Goal: Task Accomplishment & Management: Use online tool/utility

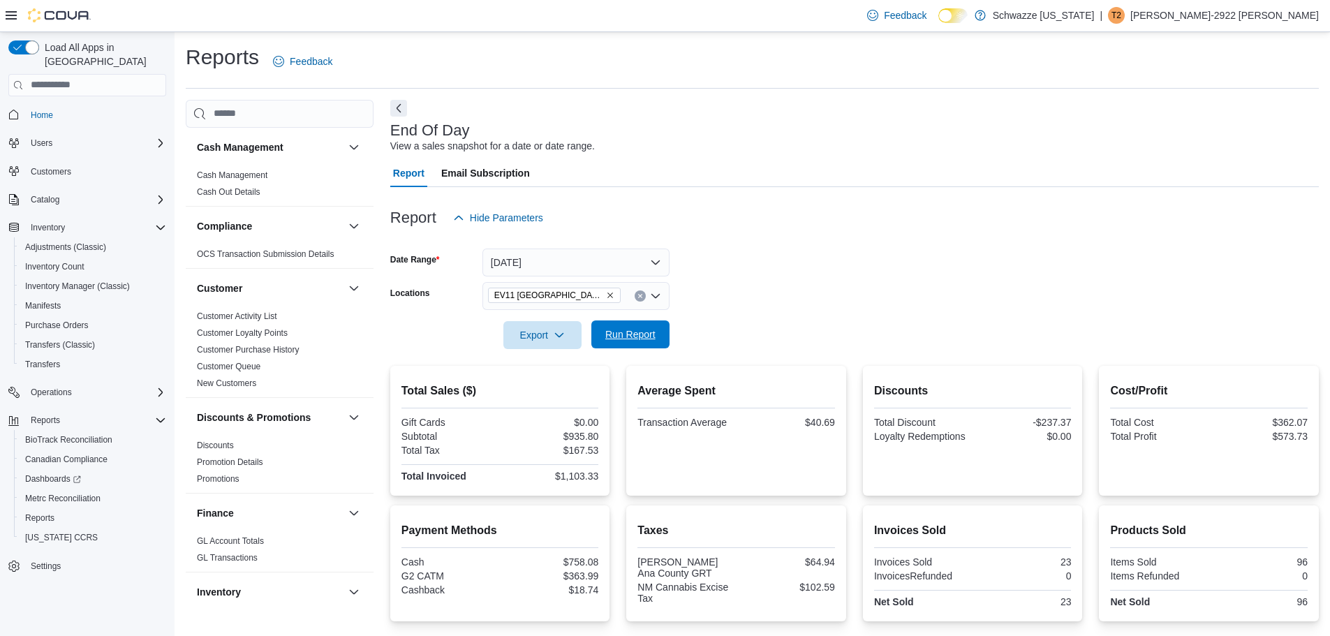
click at [615, 339] on span "Run Report" at bounding box center [630, 334] width 50 height 14
click at [609, 296] on icon "Remove EV11 Las Cruces South Valley from selection in this group" at bounding box center [610, 295] width 8 height 8
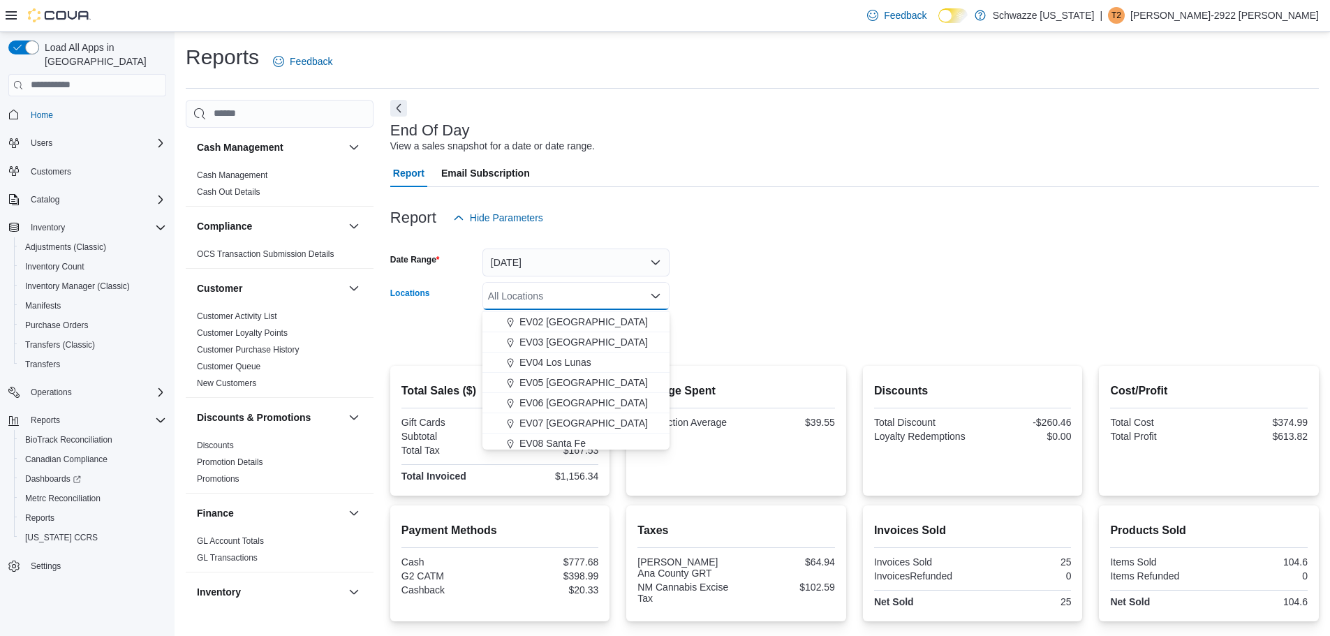
scroll to position [140, 0]
click at [589, 328] on span "EV06 [GEOGRAPHIC_DATA]" at bounding box center [583, 322] width 128 height 14
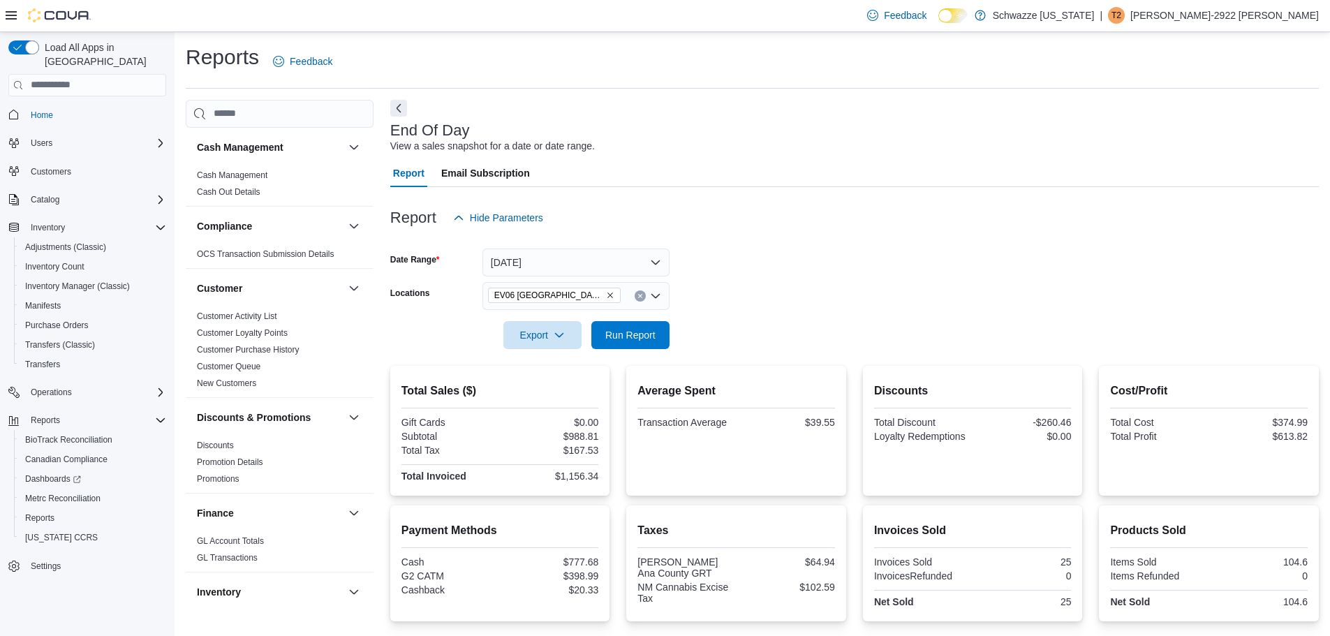
drag, startPoint x: 739, startPoint y: 300, endPoint x: 680, endPoint y: 320, distance: 62.0
click at [737, 300] on form "Date Range [DATE] Locations EV06 [GEOGRAPHIC_DATA] East Export Run Report" at bounding box center [854, 290] width 929 height 117
click at [633, 348] on span "Run Report" at bounding box center [630, 335] width 61 height 28
click at [575, 293] on span "EV06 [GEOGRAPHIC_DATA]" at bounding box center [554, 295] width 120 height 14
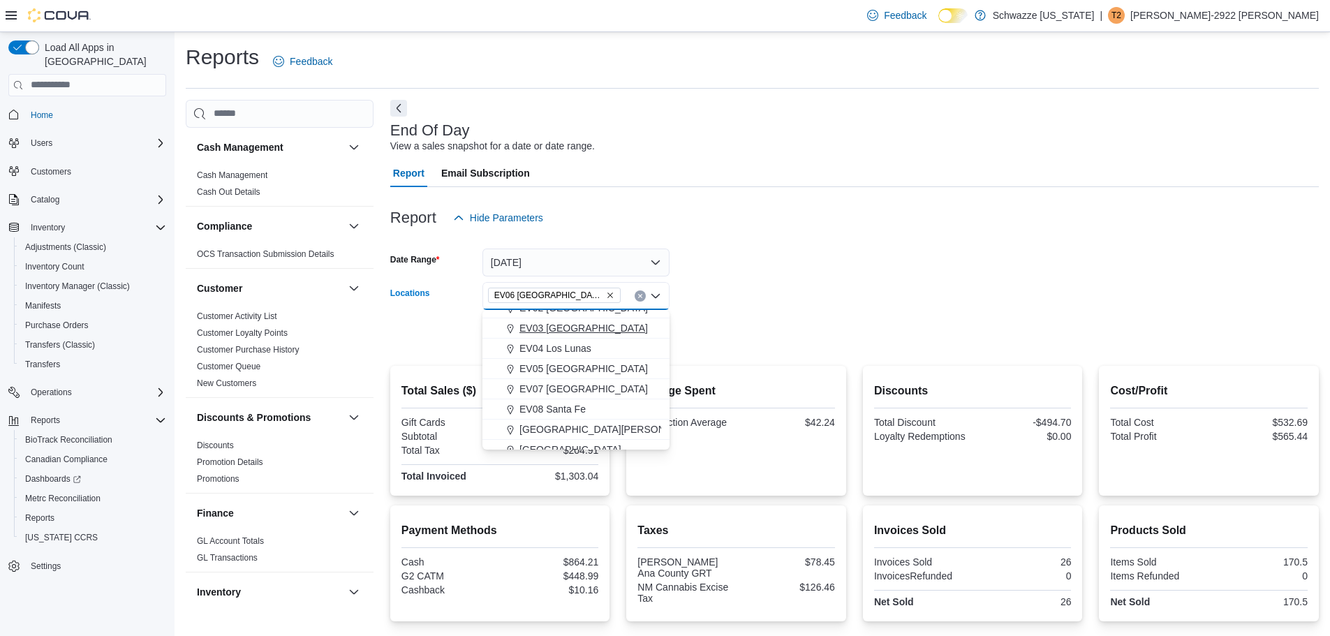
scroll to position [140, 0]
drag, startPoint x: 575, startPoint y: 401, endPoint x: 582, endPoint y: 396, distance: 8.9
click at [575, 401] on span "EV11 [GEOGRAPHIC_DATA]" at bounding box center [583, 403] width 128 height 14
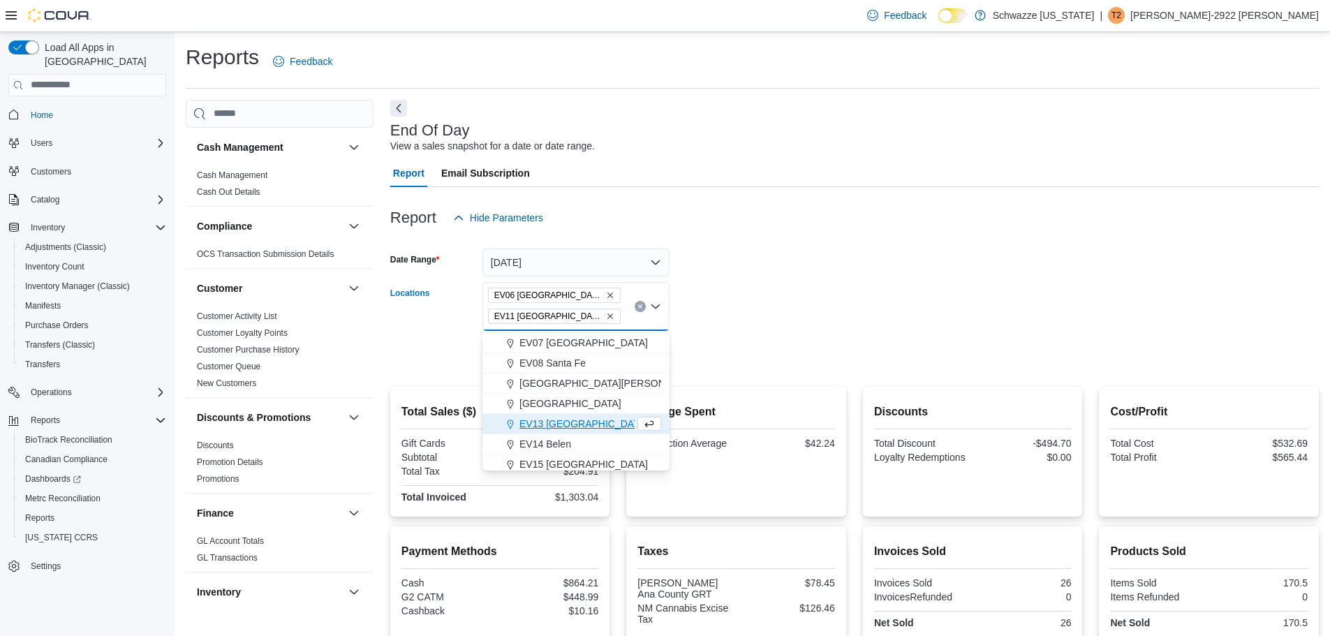
click at [866, 238] on div at bounding box center [854, 240] width 929 height 17
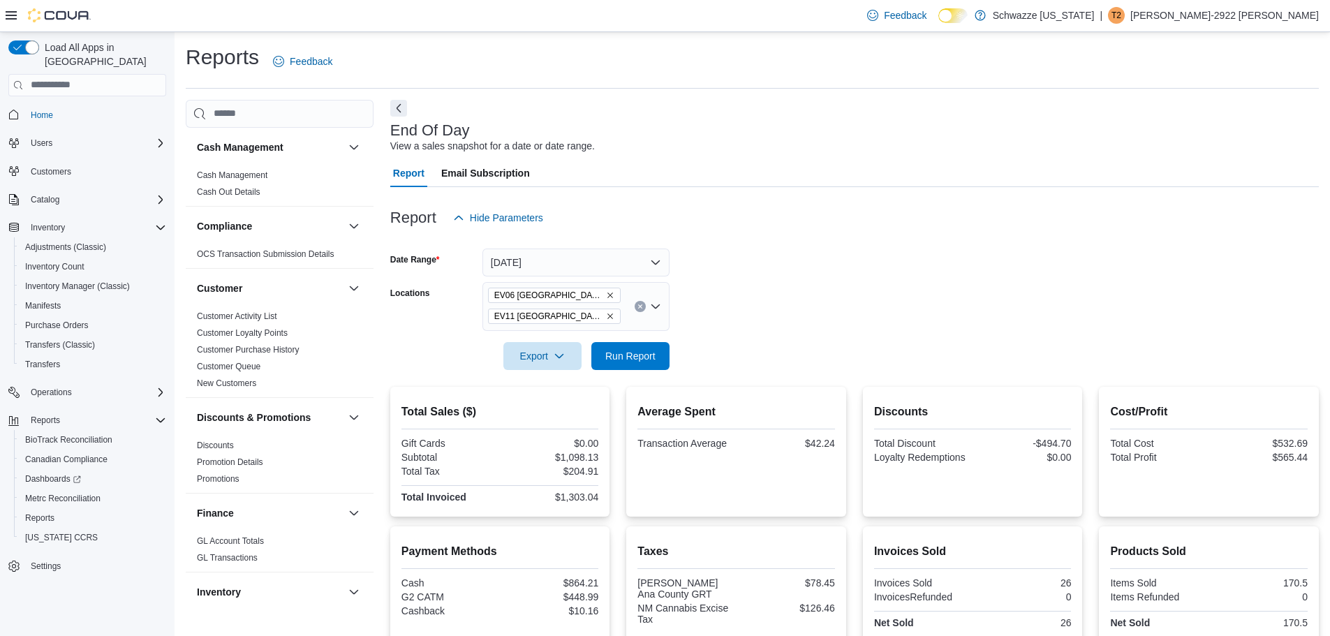
click at [606, 293] on icon "Remove EV06 Las Cruces East from selection in this group" at bounding box center [610, 295] width 8 height 8
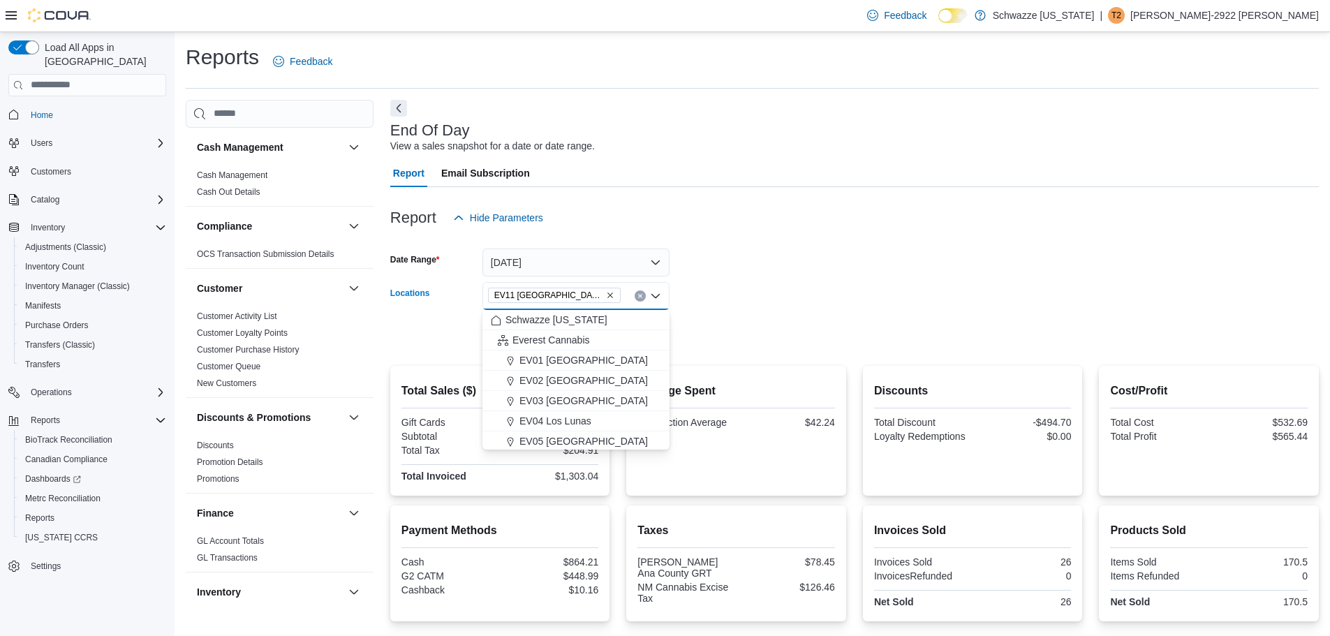
click at [753, 319] on div at bounding box center [854, 315] width 929 height 11
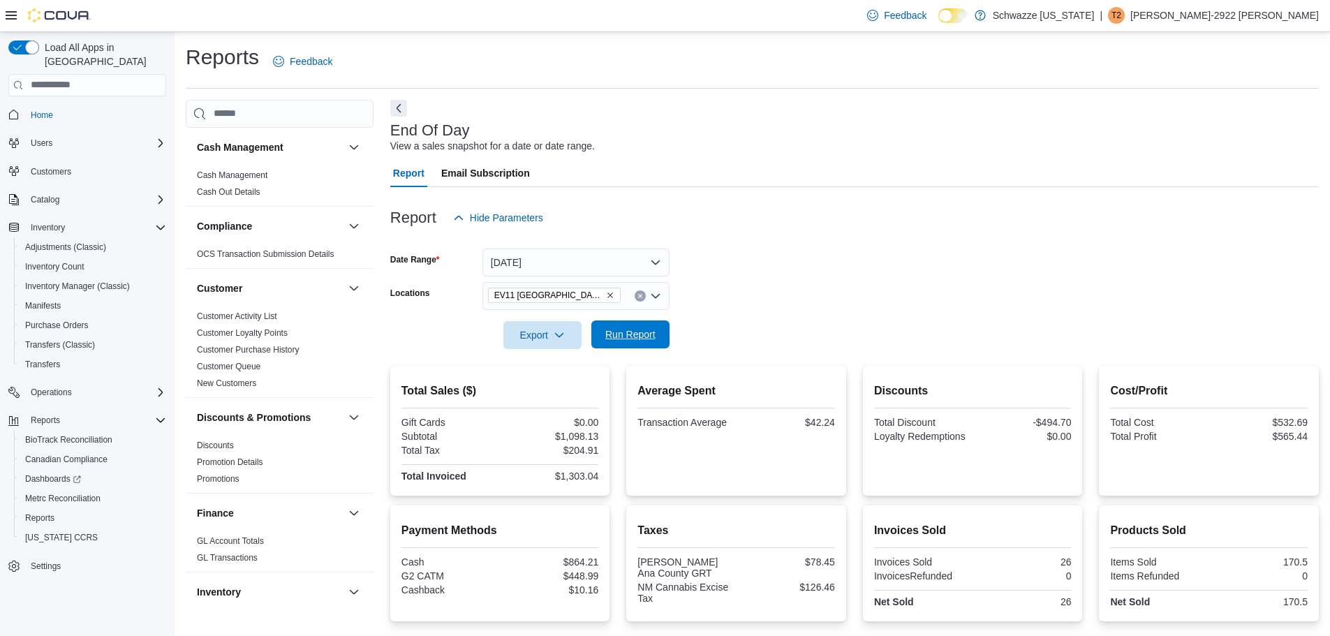
click at [615, 335] on span "Run Report" at bounding box center [630, 334] width 50 height 14
